Goal: Task Accomplishment & Management: Manage account settings

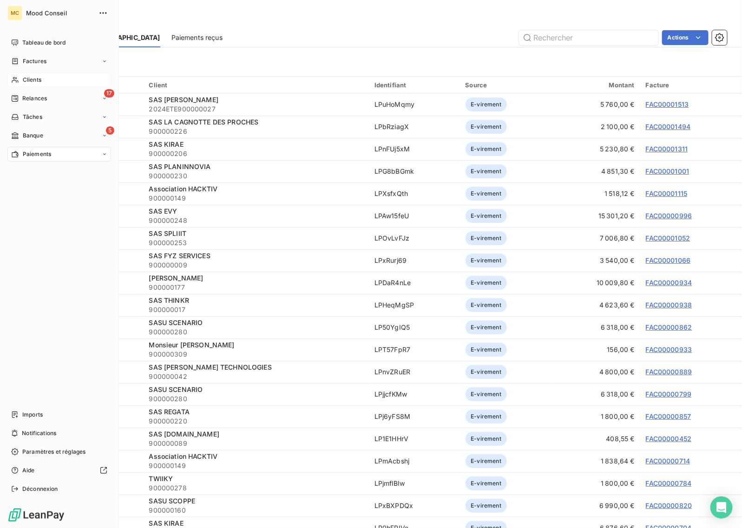
click at [17, 80] on icon at bounding box center [15, 79] width 8 height 7
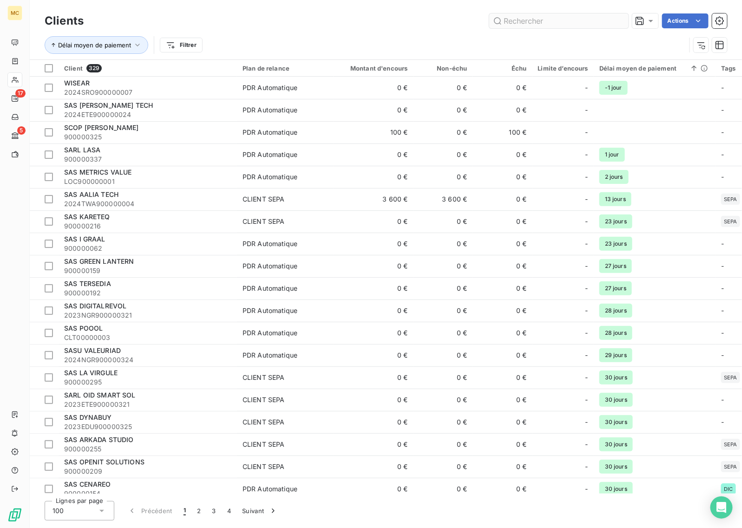
click at [525, 20] on input "text" at bounding box center [558, 20] width 139 height 15
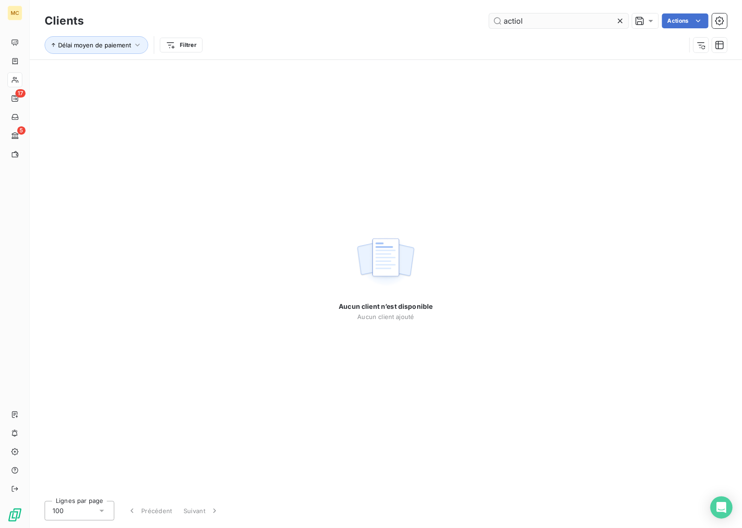
click at [516, 18] on input "actiol" at bounding box center [558, 20] width 139 height 15
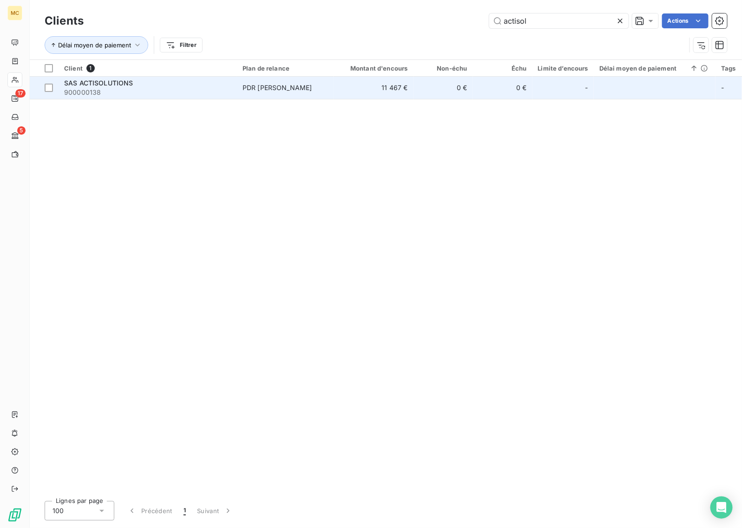
type input "actisol"
click at [326, 83] on span "PDR [PERSON_NAME]" at bounding box center [285, 87] width 85 height 9
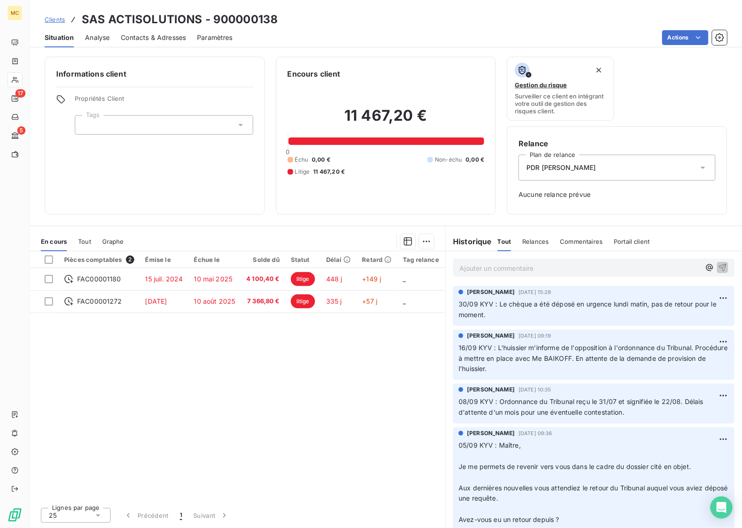
click at [498, 270] on p "Ajouter un commentaire ﻿" at bounding box center [580, 269] width 241 height 12
